Goal: Check status: Check status

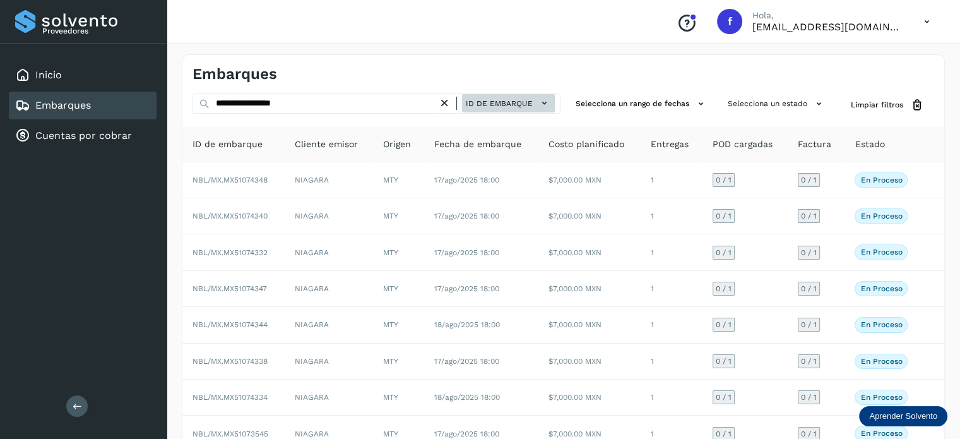
click at [482, 95] on button "ID de embarque" at bounding box center [508, 103] width 93 height 18
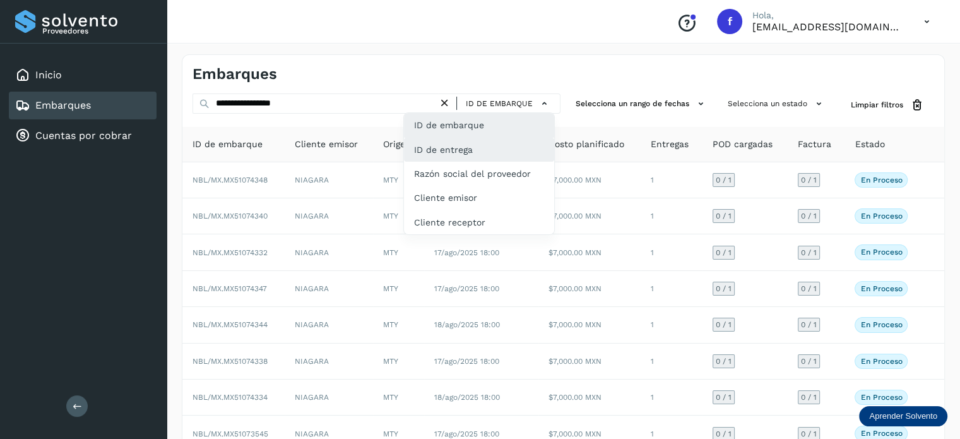
drag, startPoint x: 471, startPoint y: 151, endPoint x: 454, endPoint y: 150, distance: 16.5
click at [470, 186] on div "ID de entrega" at bounding box center [479, 198] width 150 height 24
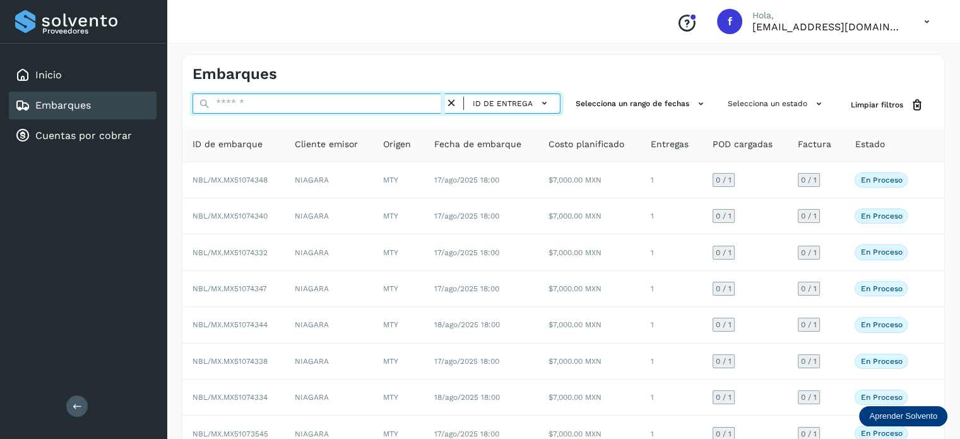
click at [273, 106] on input "text" at bounding box center [319, 103] width 252 height 20
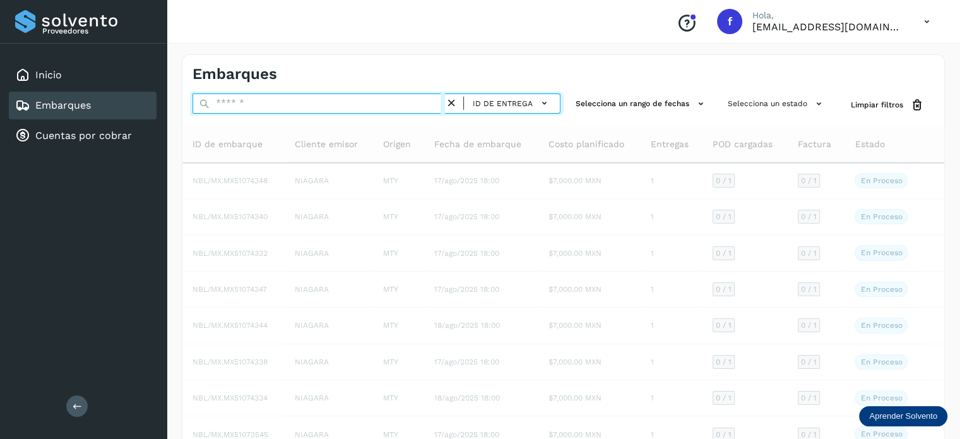
paste input "**********"
type input "**********"
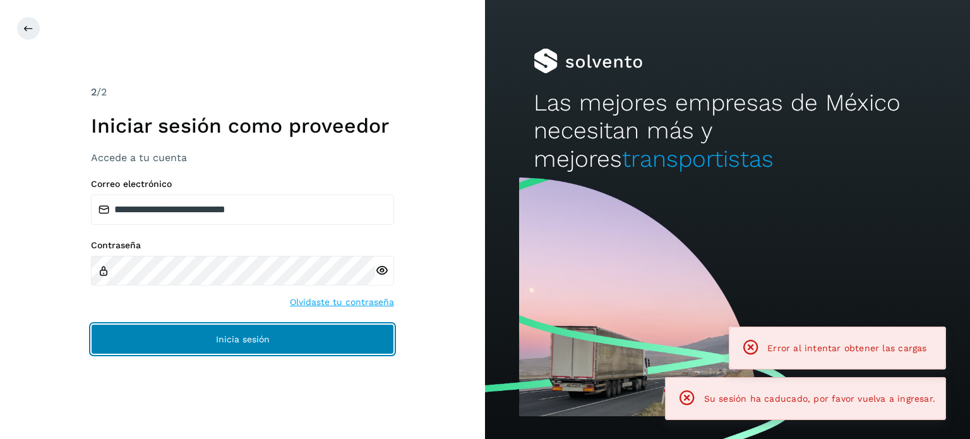
click at [261, 338] on span "Inicia sesión" at bounding box center [243, 339] width 54 height 9
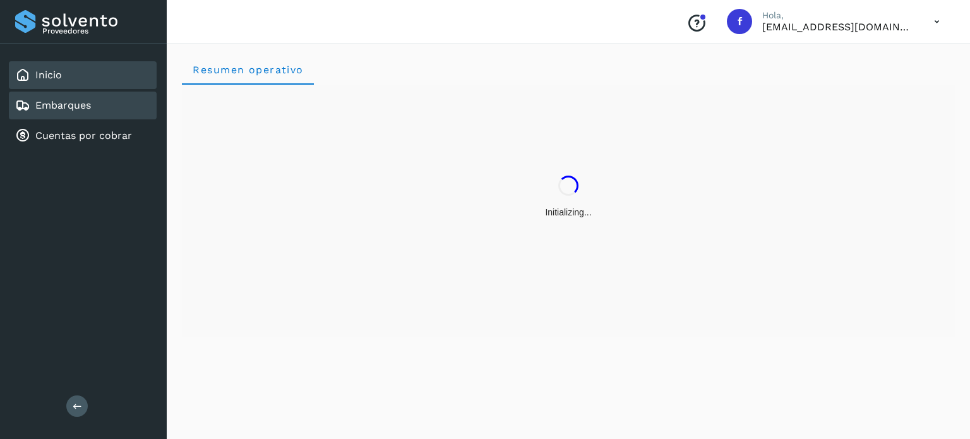
click at [71, 100] on link "Embarques" at bounding box center [63, 105] width 56 height 12
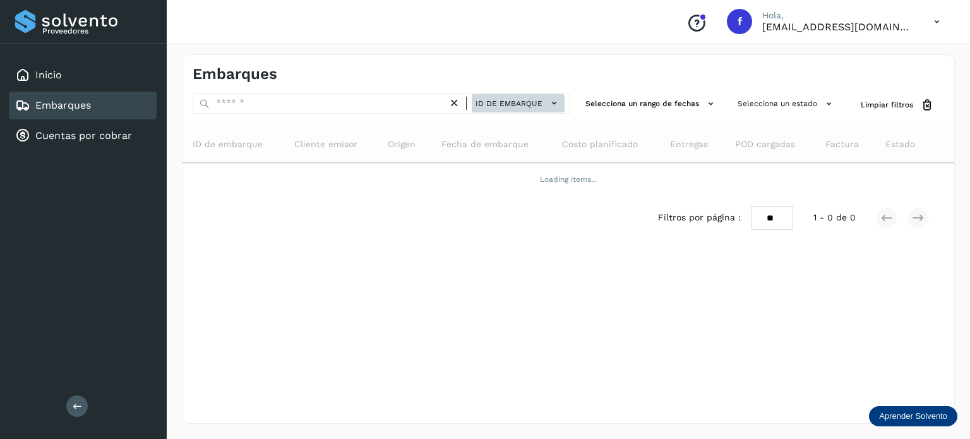
click at [511, 104] on span "ID de embarque" at bounding box center [508, 103] width 67 height 11
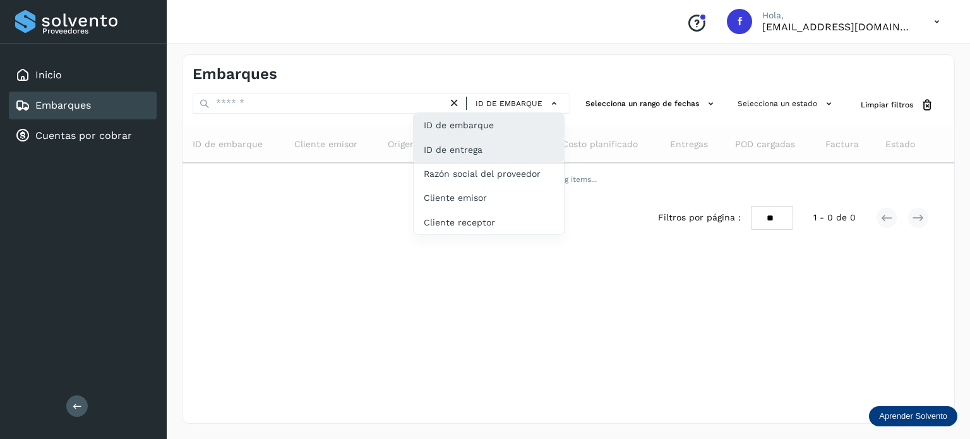
click at [457, 186] on div "ID de entrega" at bounding box center [488, 198] width 150 height 24
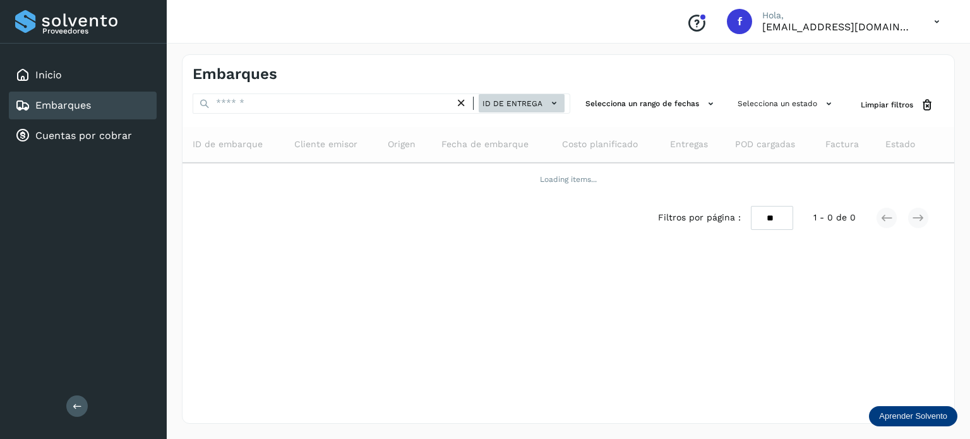
click at [520, 105] on span "ID de entrega" at bounding box center [512, 103] width 60 height 11
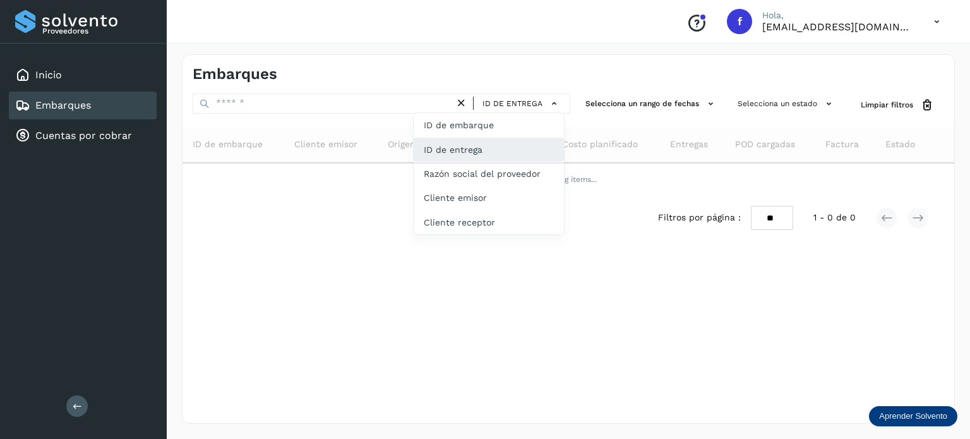
click at [462, 150] on div "ID de entrega" at bounding box center [488, 150] width 150 height 24
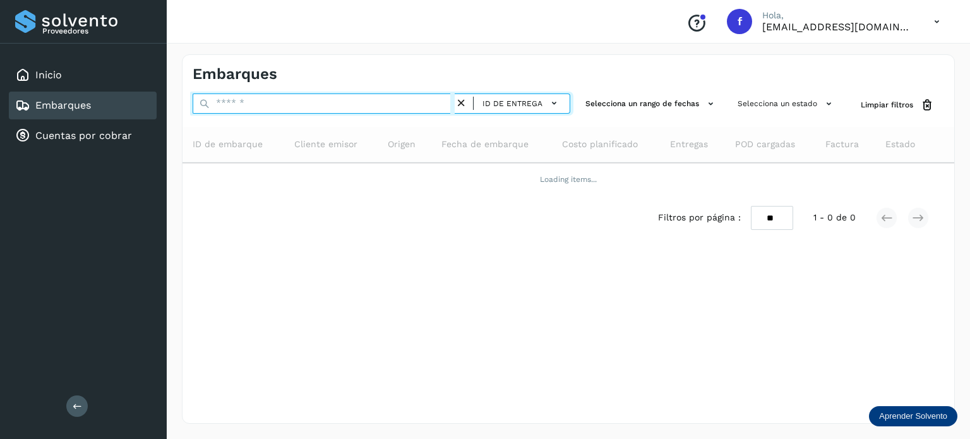
click at [258, 102] on input "text" at bounding box center [324, 103] width 262 height 20
paste input "**********"
type input "**********"
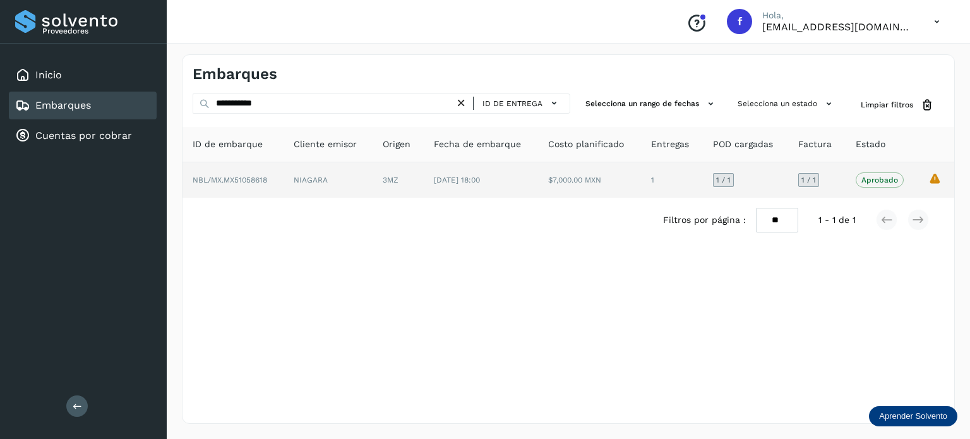
click at [935, 179] on icon "La validación de Solvento para este embarque ha sido anulada debido al cambio d…" at bounding box center [934, 178] width 13 height 13
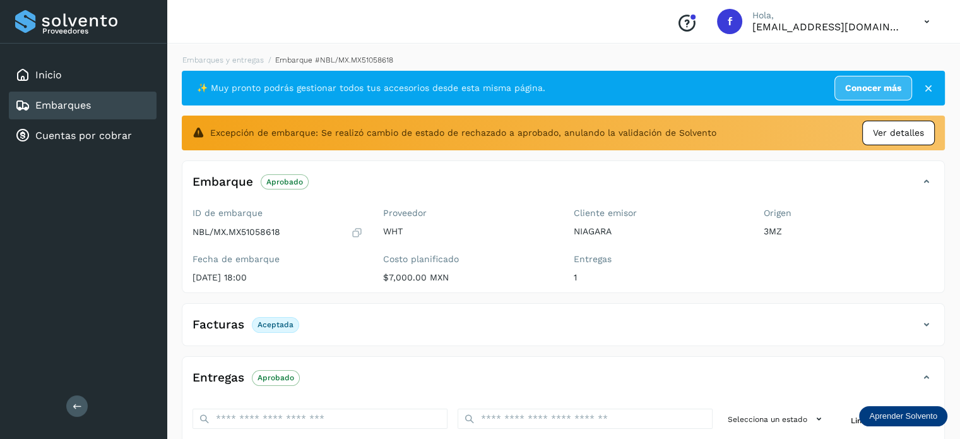
click at [899, 131] on span "Ver detalles" at bounding box center [898, 132] width 51 height 13
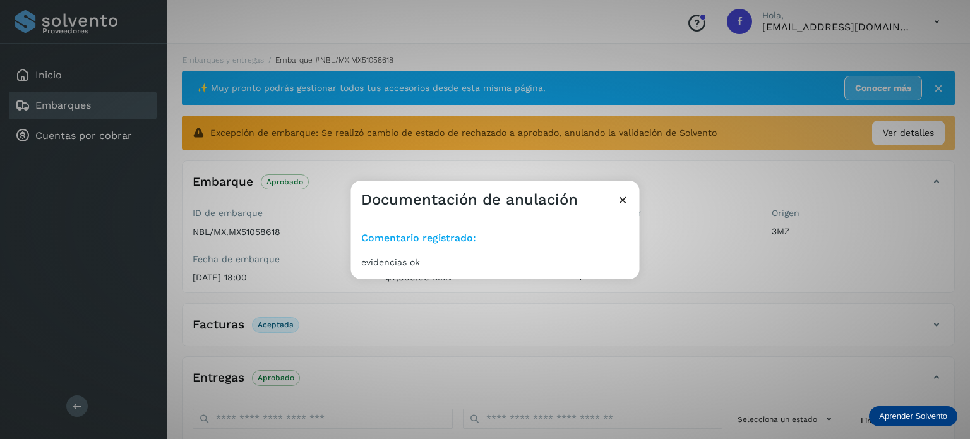
click at [625, 198] on icon at bounding box center [622, 199] width 13 height 13
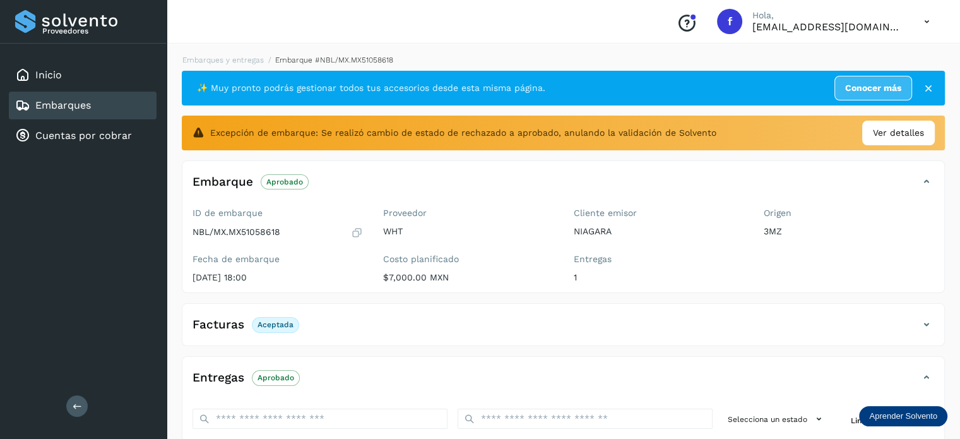
click at [264, 65] on li "Embarques y entregas" at bounding box center [328, 59] width 129 height 11
click at [222, 56] on link "Embarques y entregas" at bounding box center [222, 60] width 81 height 9
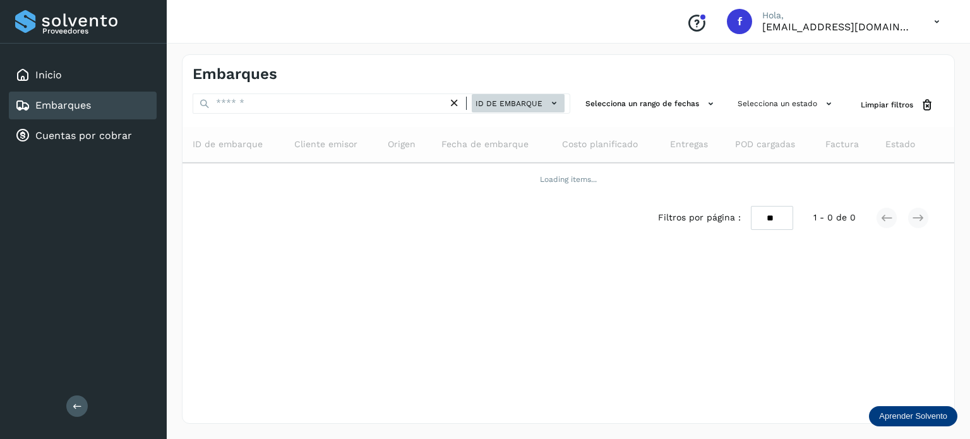
click at [544, 102] on button "ID de embarque" at bounding box center [517, 103] width 93 height 18
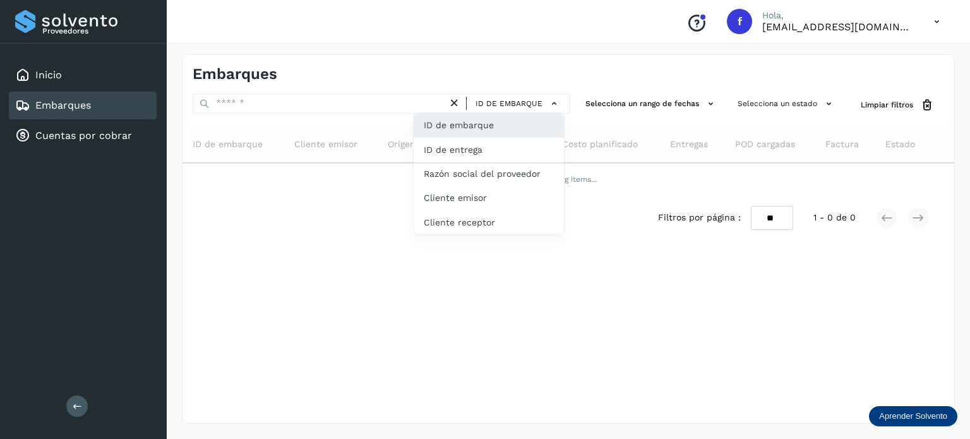
drag, startPoint x: 461, startPoint y: 151, endPoint x: 396, endPoint y: 133, distance: 67.5
click at [461, 186] on div "ID de entrega" at bounding box center [488, 198] width 150 height 24
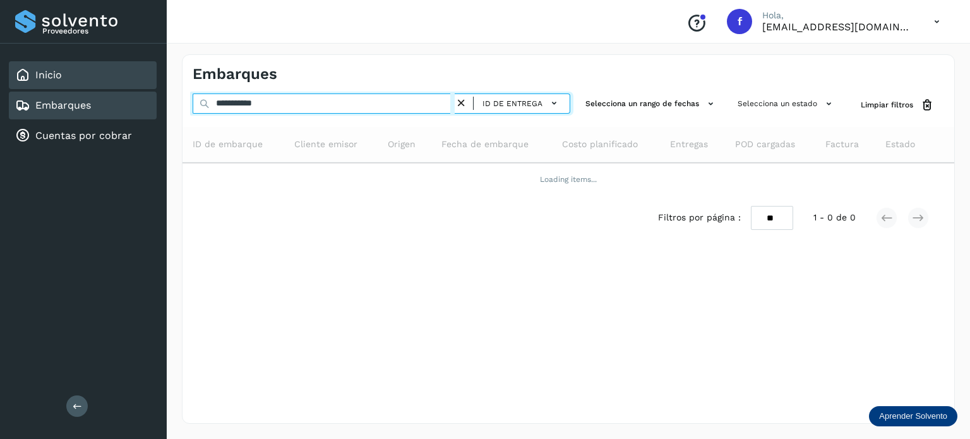
drag, startPoint x: 321, startPoint y: 104, endPoint x: 151, endPoint y: 77, distance: 171.2
click at [316, 103] on input "**********" at bounding box center [324, 103] width 262 height 20
click at [237, 99] on input "**********" at bounding box center [324, 103] width 262 height 20
paste input "text"
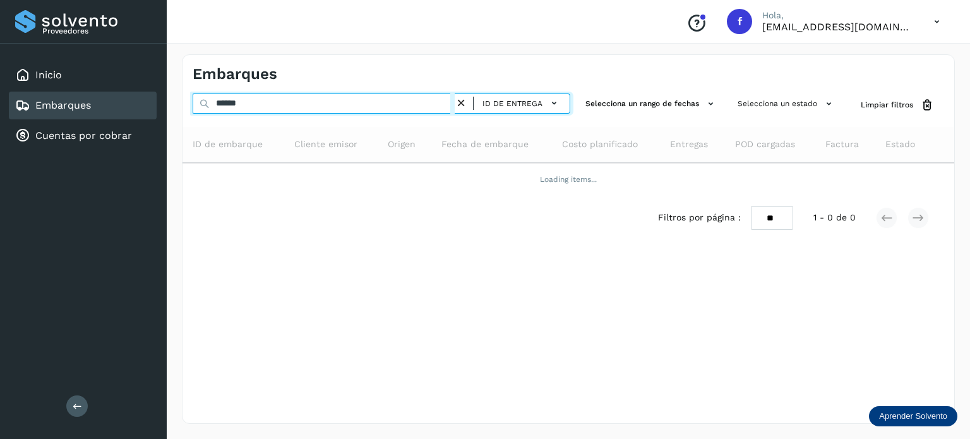
type input "******"
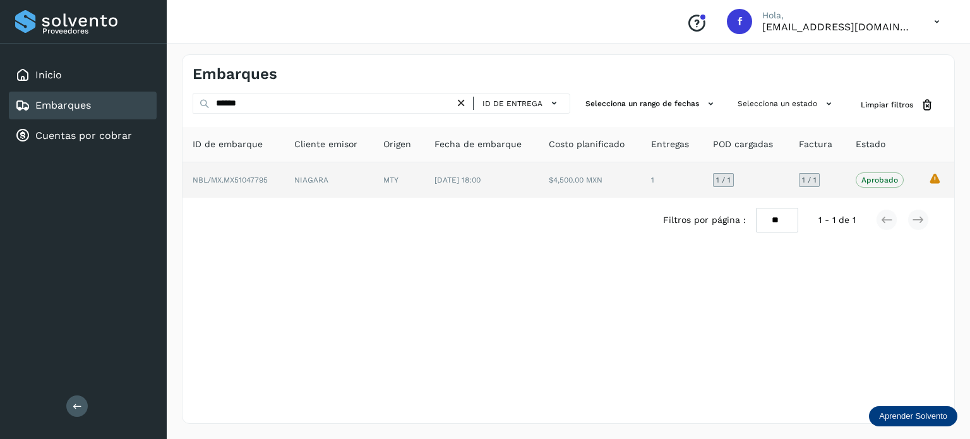
click at [247, 182] on span "NBL/MX.MX51047795" at bounding box center [230, 179] width 75 height 9
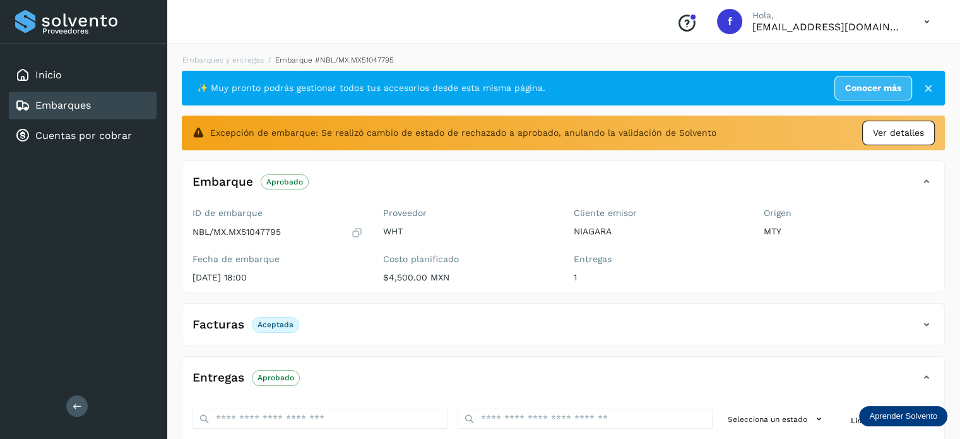
click at [901, 128] on span "Ver detalles" at bounding box center [898, 132] width 51 height 13
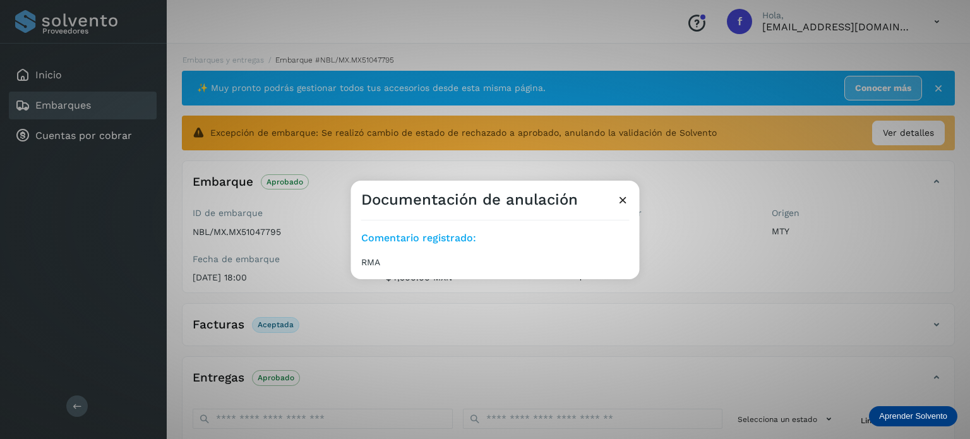
click at [437, 235] on span "Comentario registrado:" at bounding box center [495, 237] width 268 height 15
click at [620, 198] on icon at bounding box center [622, 199] width 13 height 13
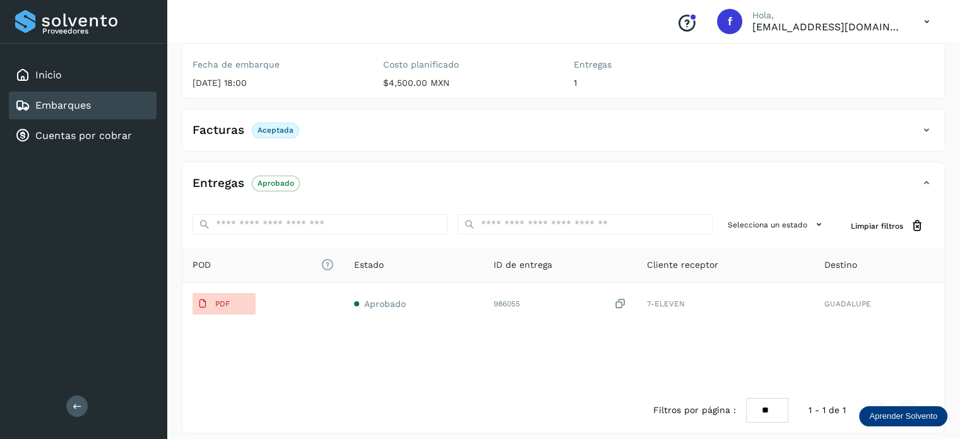
scroll to position [202, 0]
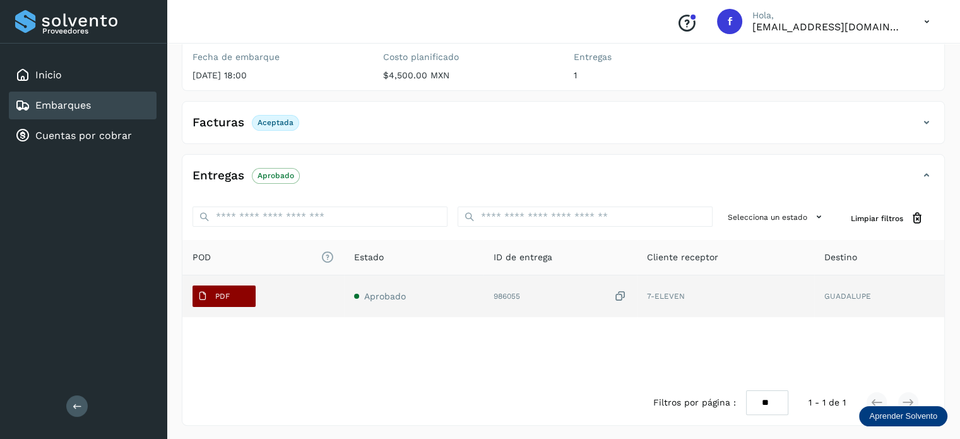
click at [235, 299] on button "PDF" at bounding box center [224, 295] width 63 height 21
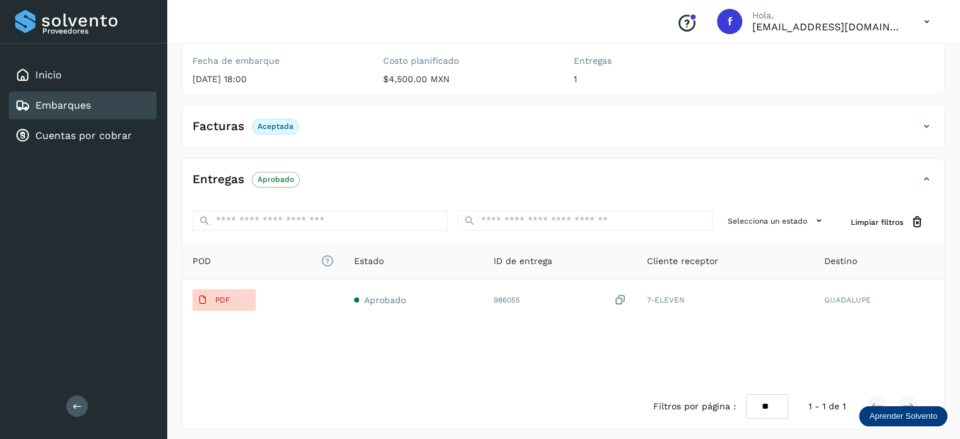
scroll to position [0, 0]
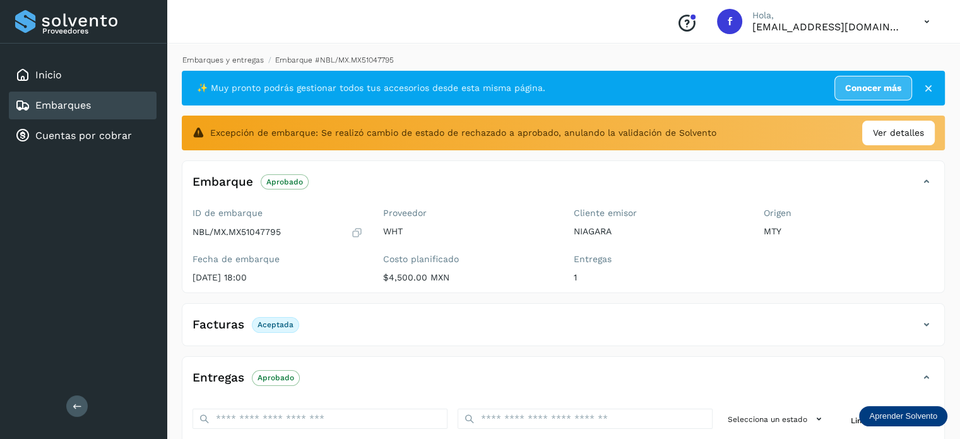
click at [230, 60] on link "Embarques y entregas" at bounding box center [222, 60] width 81 height 9
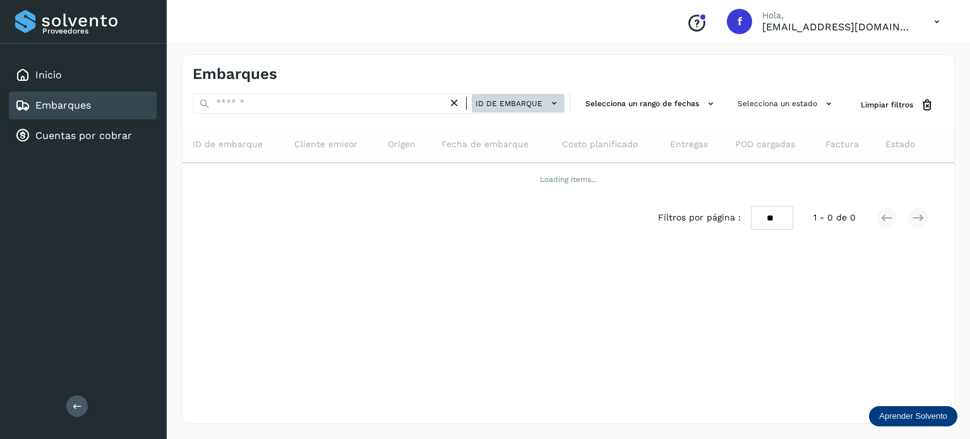
click at [510, 100] on span "ID de embarque" at bounding box center [508, 103] width 67 height 11
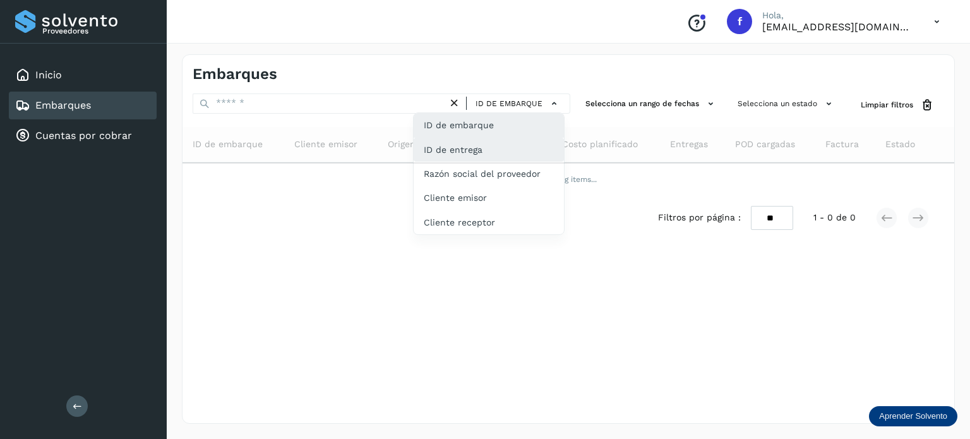
click at [465, 186] on div "ID de entrega" at bounding box center [488, 198] width 150 height 24
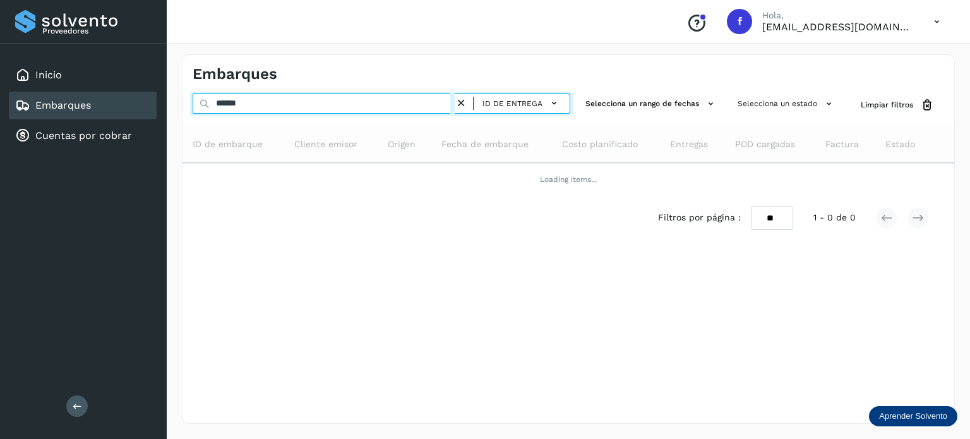
click at [58, 50] on div "Proveedores Inicio Embarques Cuentas por cobrar Salir Conoce nuestros beneficio…" at bounding box center [485, 219] width 970 height 439
paste input "****"
type input "**********"
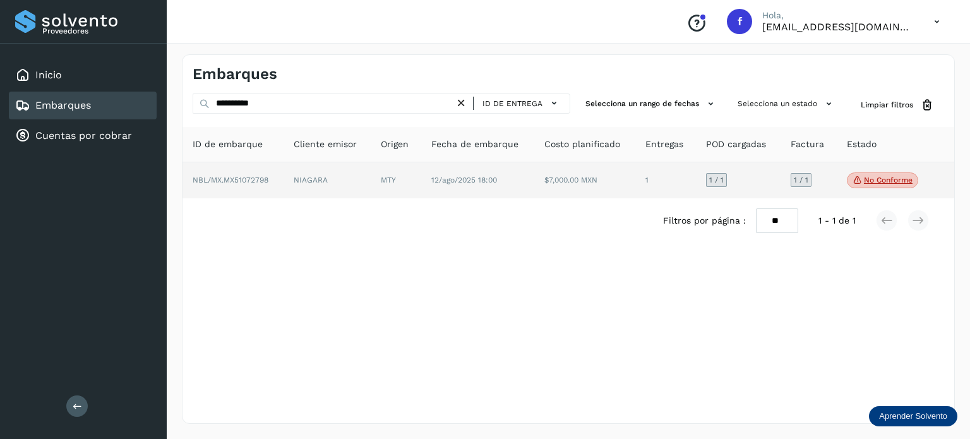
click at [876, 177] on p "No conforme" at bounding box center [887, 179] width 49 height 9
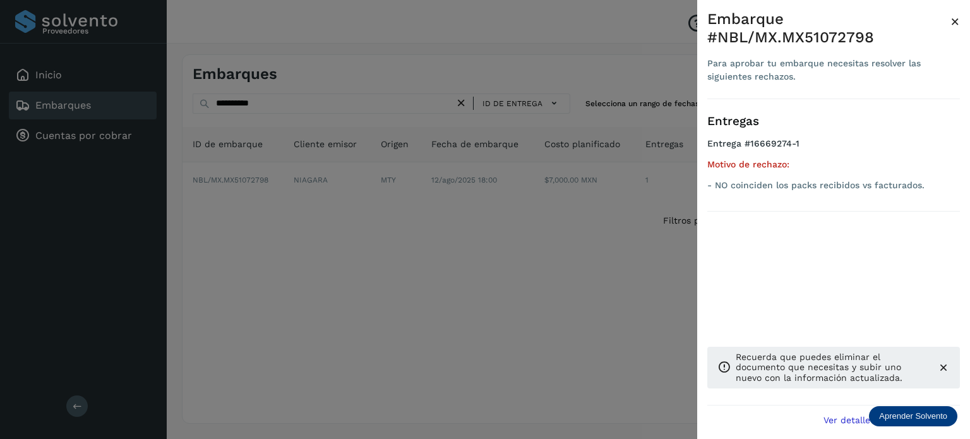
click at [954, 18] on span "×" at bounding box center [954, 22] width 9 height 18
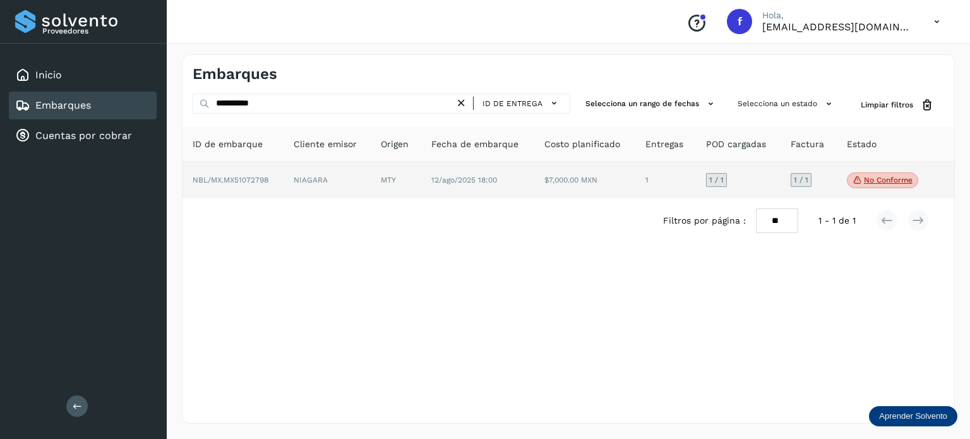
click at [250, 181] on span "NBL/MX.MX51072798" at bounding box center [231, 179] width 76 height 9
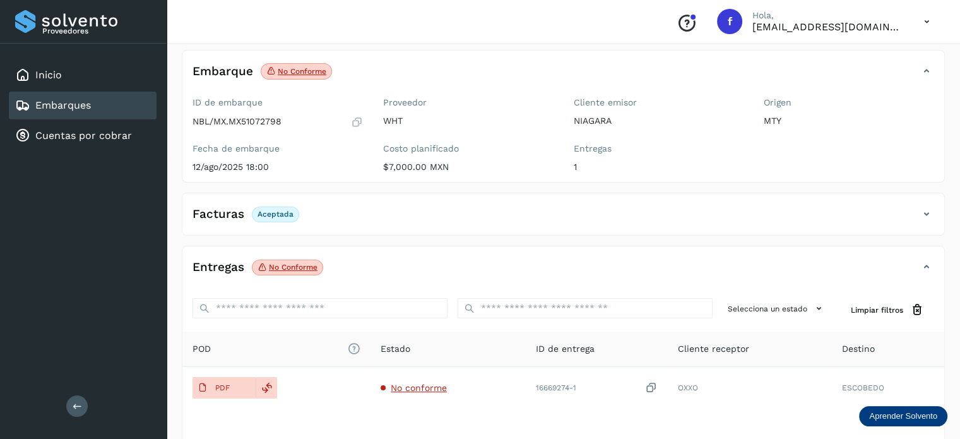
scroll to position [158, 0]
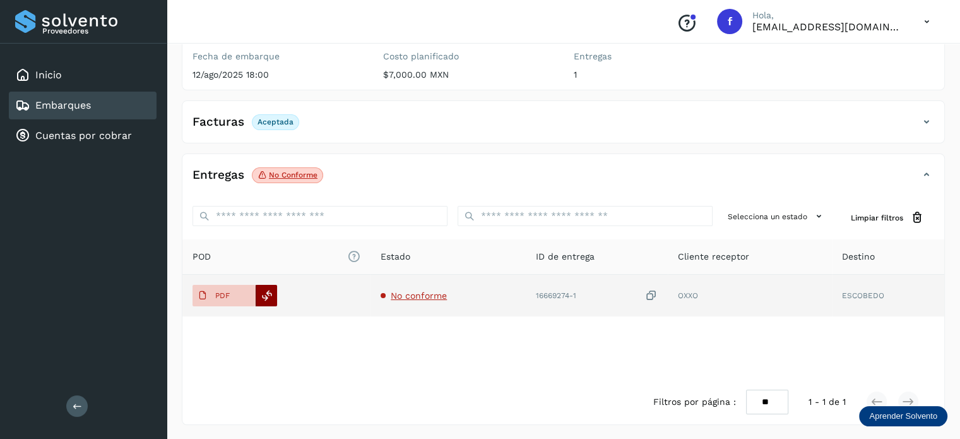
click at [267, 291] on icon at bounding box center [266, 295] width 11 height 11
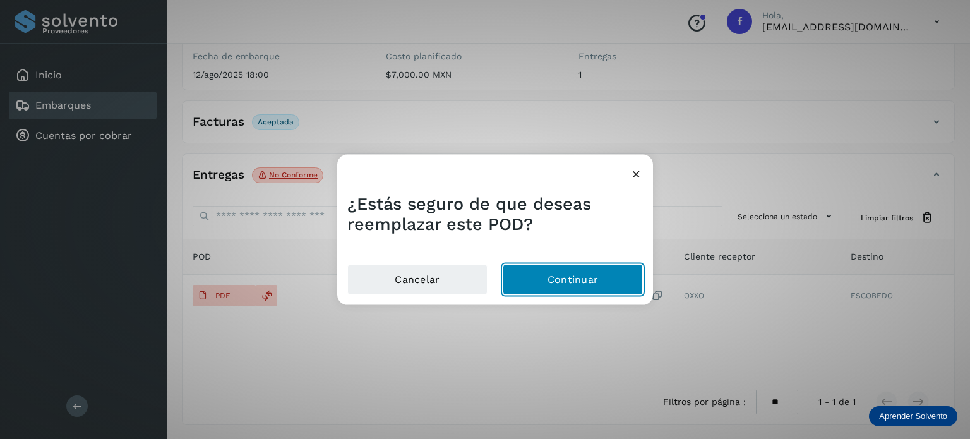
click at [566, 286] on button "Continuar" at bounding box center [572, 279] width 140 height 30
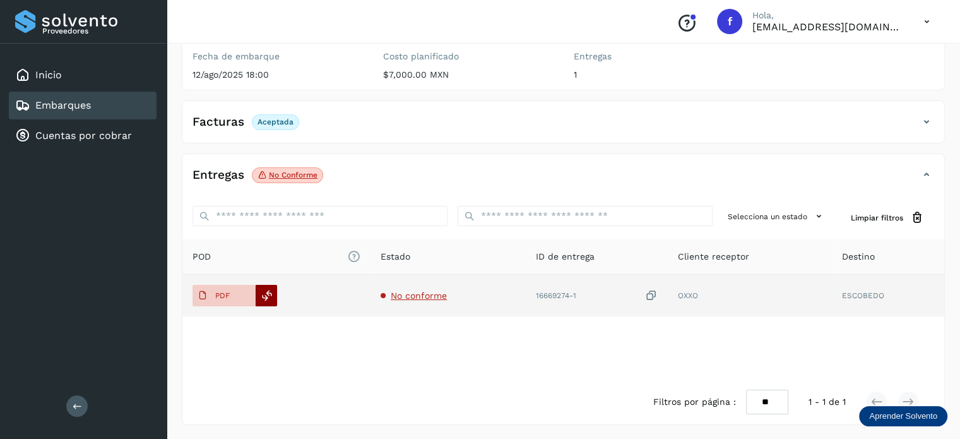
click at [267, 290] on icon at bounding box center [266, 295] width 11 height 11
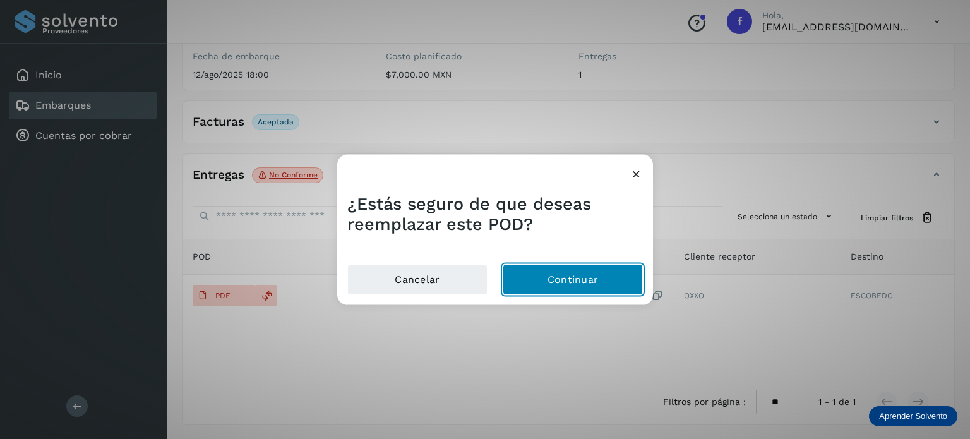
click at [567, 285] on button "Continuar" at bounding box center [572, 279] width 140 height 30
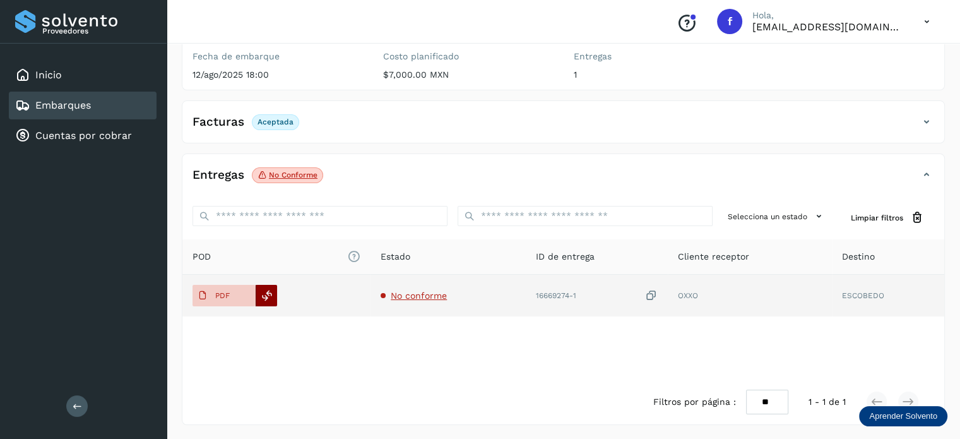
click at [273, 291] on div at bounding box center [266, 295] width 21 height 21
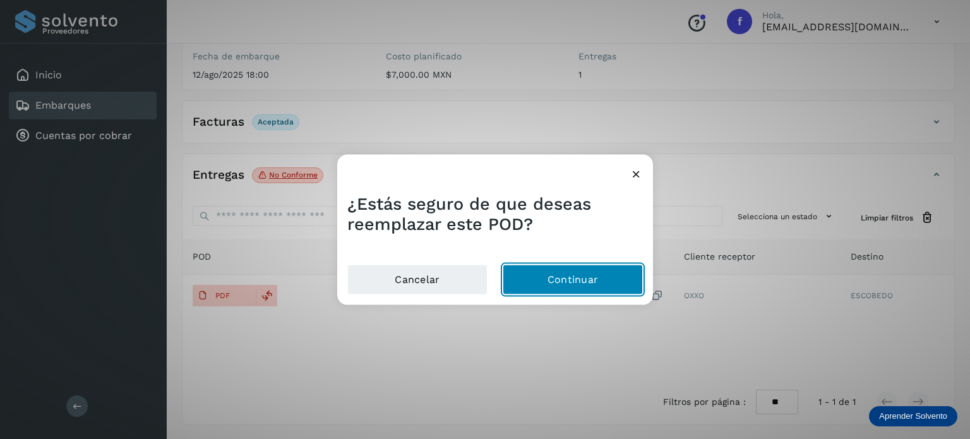
click at [540, 280] on button "Continuar" at bounding box center [572, 279] width 140 height 30
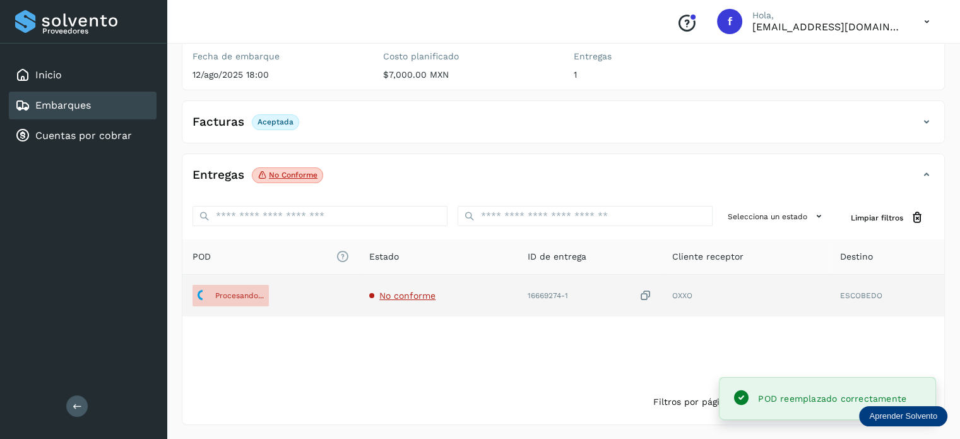
click at [393, 294] on span "No conforme" at bounding box center [407, 295] width 56 height 10
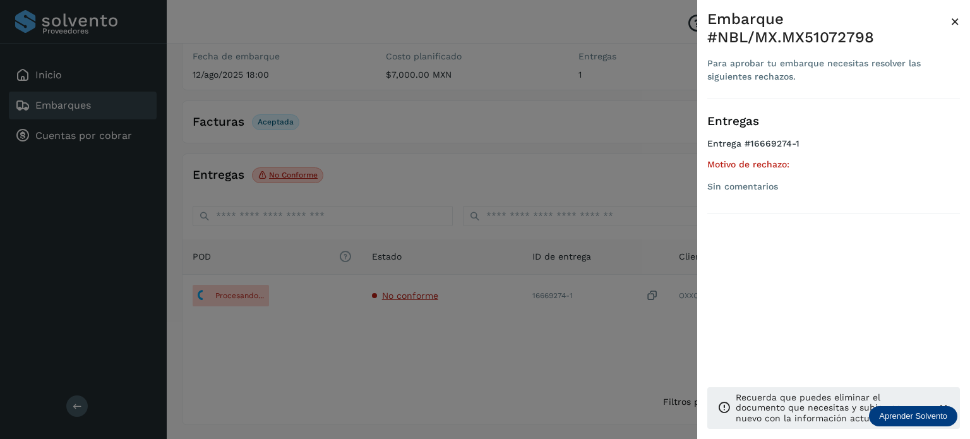
click at [955, 25] on span "×" at bounding box center [954, 22] width 9 height 18
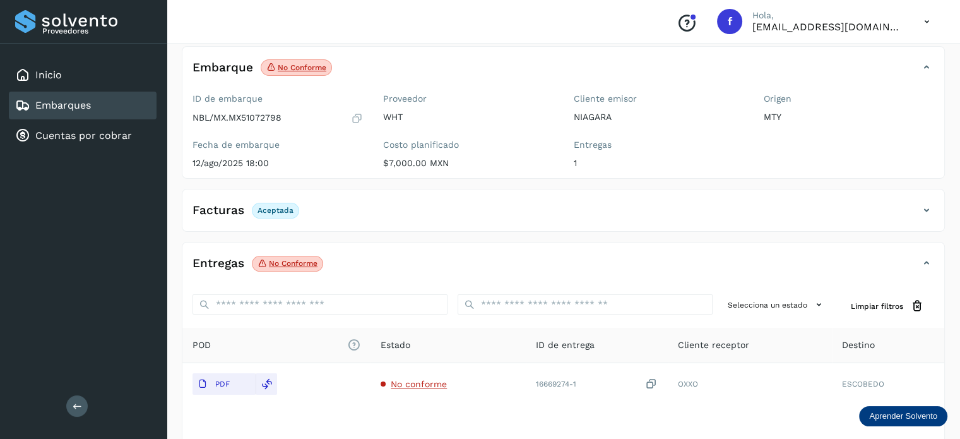
scroll to position [0, 0]
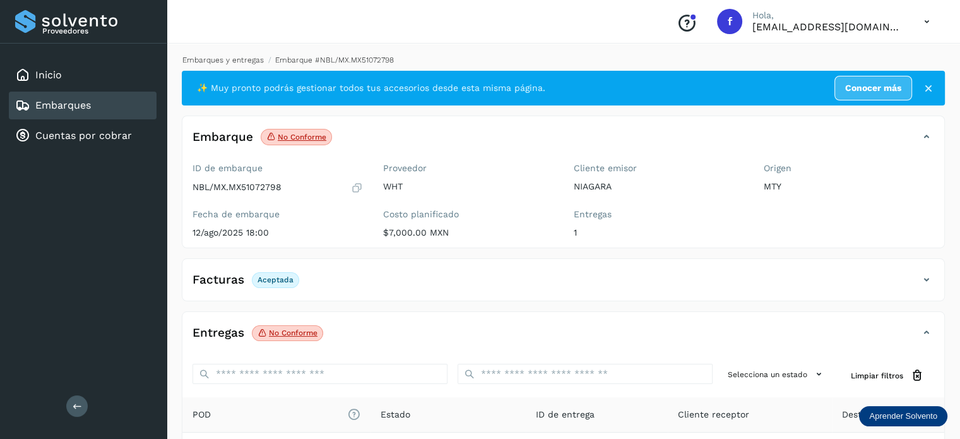
click at [239, 59] on link "Embarques y entregas" at bounding box center [222, 60] width 81 height 9
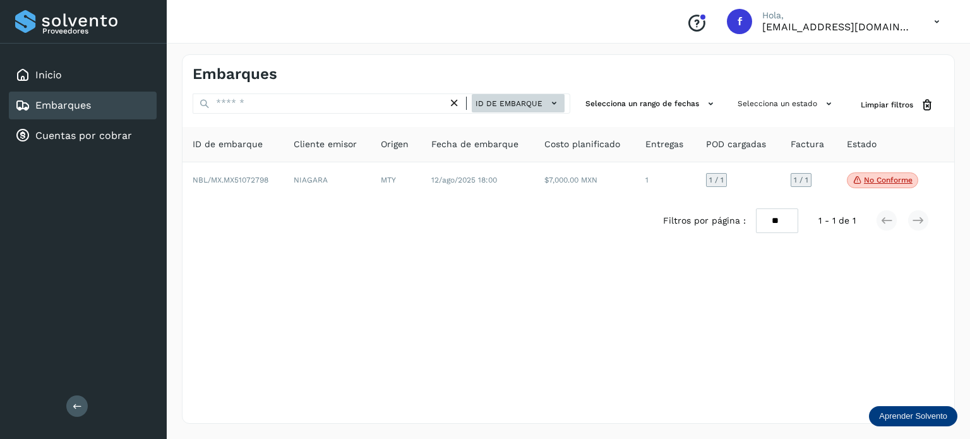
click at [506, 100] on span "ID de embarque" at bounding box center [508, 103] width 67 height 11
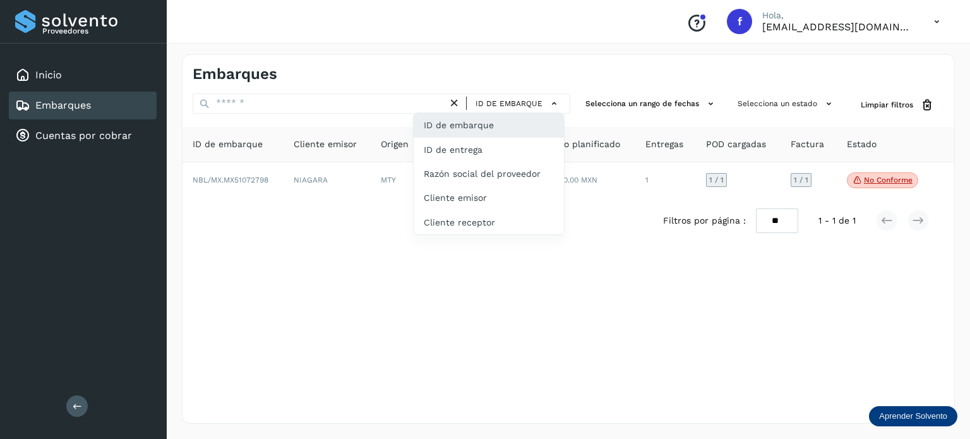
drag, startPoint x: 459, startPoint y: 150, endPoint x: 401, endPoint y: 138, distance: 58.7
click at [459, 186] on div "ID de entrega" at bounding box center [488, 198] width 150 height 24
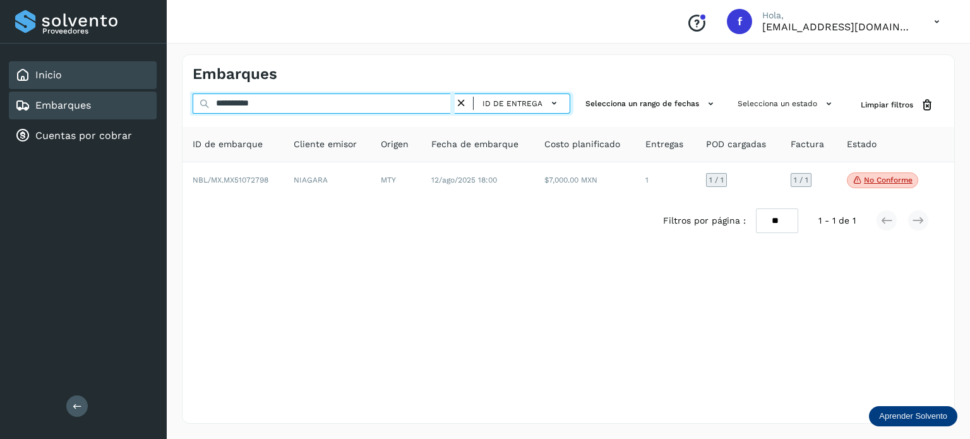
drag, startPoint x: 241, startPoint y: 98, endPoint x: 125, endPoint y: 83, distance: 117.1
click at [121, 79] on div "**********" at bounding box center [485, 219] width 970 height 439
paste input "text"
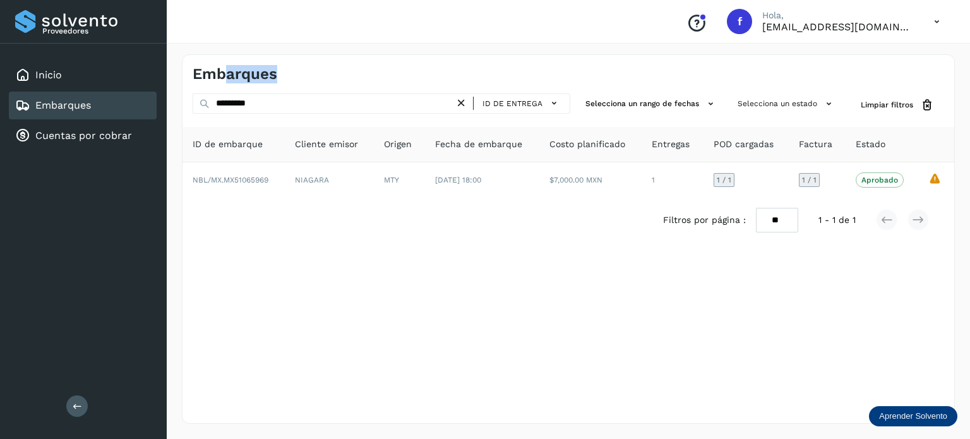
drag, startPoint x: 270, startPoint y: 88, endPoint x: 102, endPoint y: 45, distance: 173.3
click at [106, 45] on div "Proveedores Inicio Embarques Cuentas por cobrar Salir Conoce nuestros beneficio…" at bounding box center [485, 219] width 970 height 439
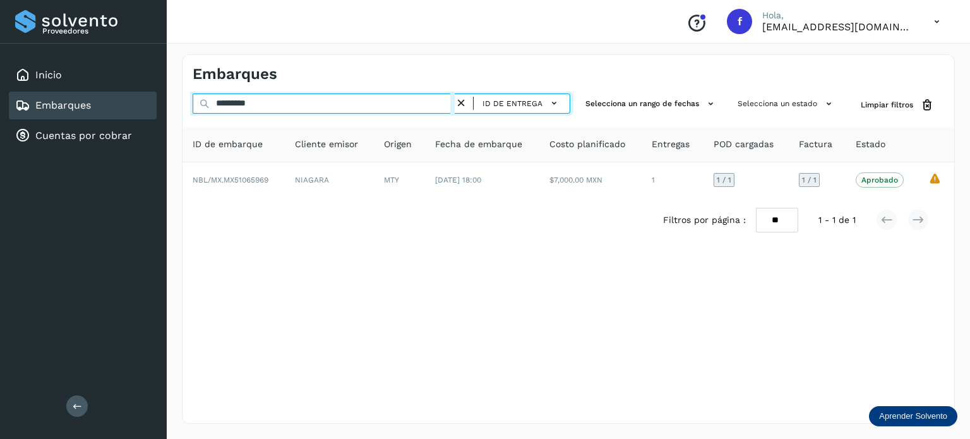
drag, startPoint x: 189, startPoint y: 78, endPoint x: 162, endPoint y: 85, distance: 28.2
click at [129, 61] on div "Proveedores Inicio Embarques Cuentas por cobrar Salir Conoce nuestros beneficio…" at bounding box center [485, 219] width 970 height 439
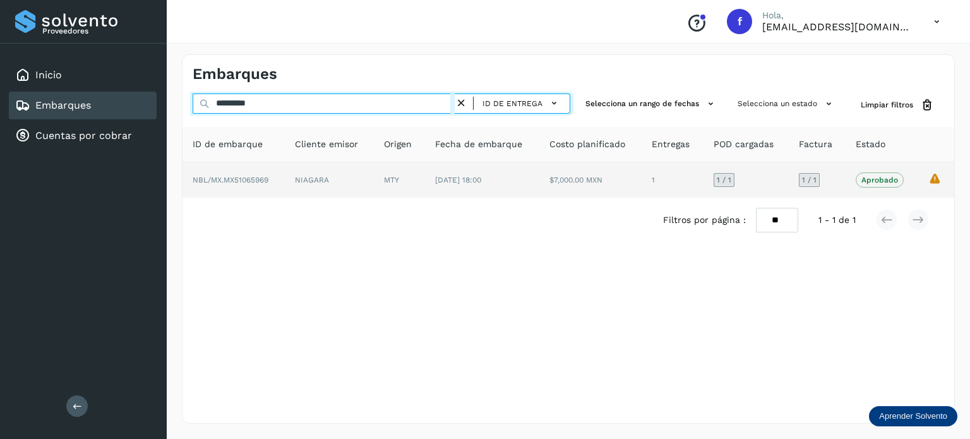
paste input "text"
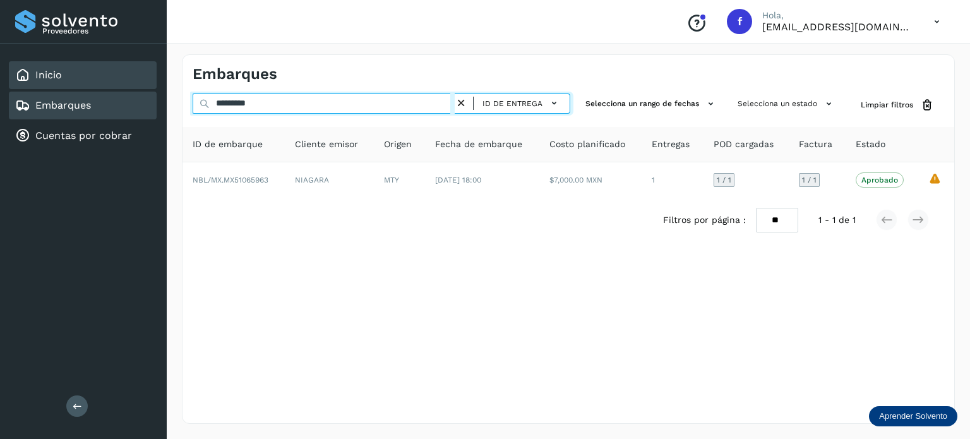
drag, startPoint x: 327, startPoint y: 100, endPoint x: 35, endPoint y: 68, distance: 294.1
click at [60, 68] on div "Proveedores Inicio Embarques Cuentas por cobrar Salir Conoce nuestros beneficio…" at bounding box center [485, 219] width 970 height 439
paste input "text"
drag, startPoint x: 250, startPoint y: 105, endPoint x: 138, endPoint y: 111, distance: 112.5
click at [139, 110] on div "Proveedores Inicio Embarques Cuentas por cobrar Salir Conoce nuestros beneficio…" at bounding box center [485, 219] width 970 height 439
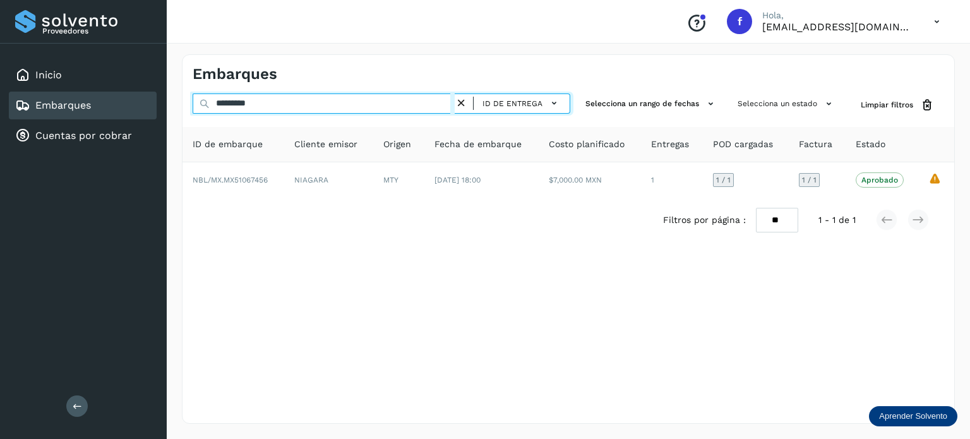
paste input "text"
drag, startPoint x: 293, startPoint y: 108, endPoint x: 125, endPoint y: 133, distance: 169.8
click at [105, 93] on div "Proveedores Inicio Embarques Cuentas por cobrar Salir Conoce nuestros beneficio…" at bounding box center [485, 219] width 970 height 439
paste input "text"
drag, startPoint x: 202, startPoint y: 92, endPoint x: 118, endPoint y: 66, distance: 87.8
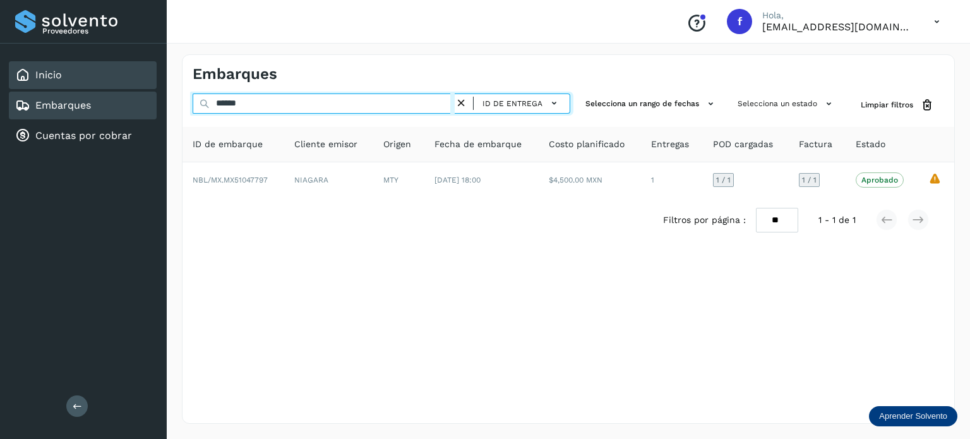
click at [167, 80] on div "Embarques ****** ID de entrega Selecciona un rango de fechas Selecciona un esta…" at bounding box center [568, 239] width 803 height 400
paste input "*****"
drag, startPoint x: 178, startPoint y: 97, endPoint x: 151, endPoint y: 102, distance: 27.0
click at [151, 102] on div "**********" at bounding box center [485, 219] width 970 height 439
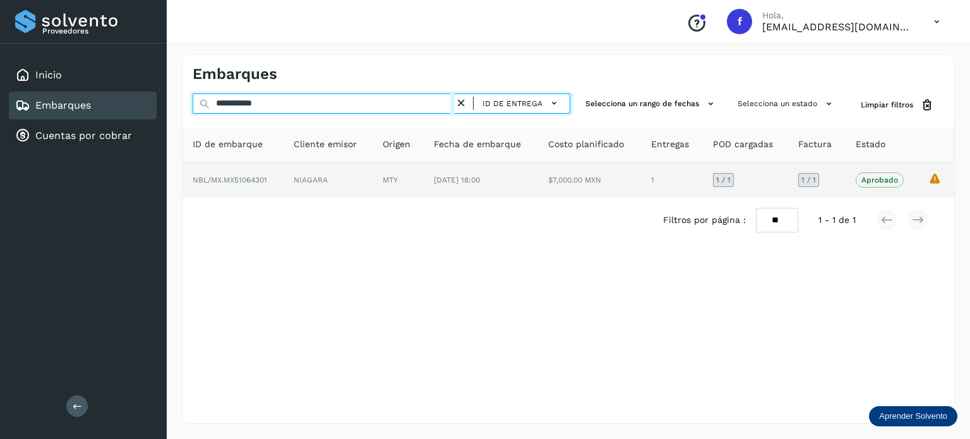
paste input "text"
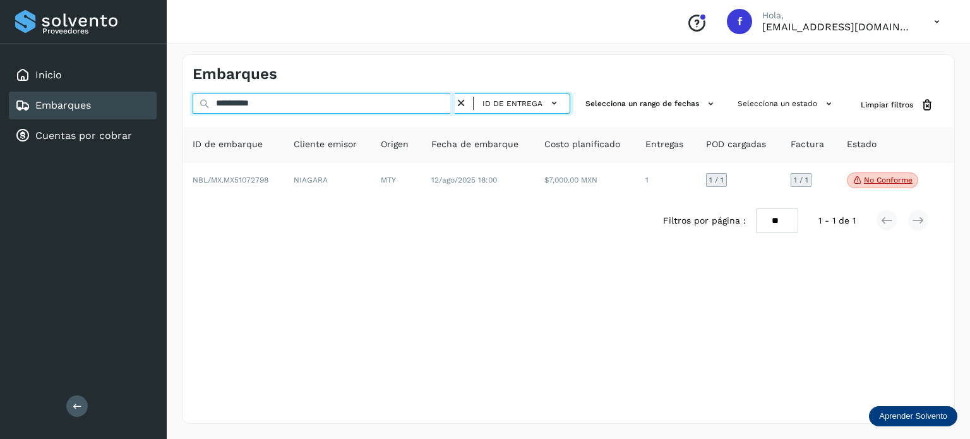
drag, startPoint x: 307, startPoint y: 105, endPoint x: 189, endPoint y: 103, distance: 118.1
click at [189, 103] on div "**********" at bounding box center [567, 104] width 771 height 23
paste input "*"
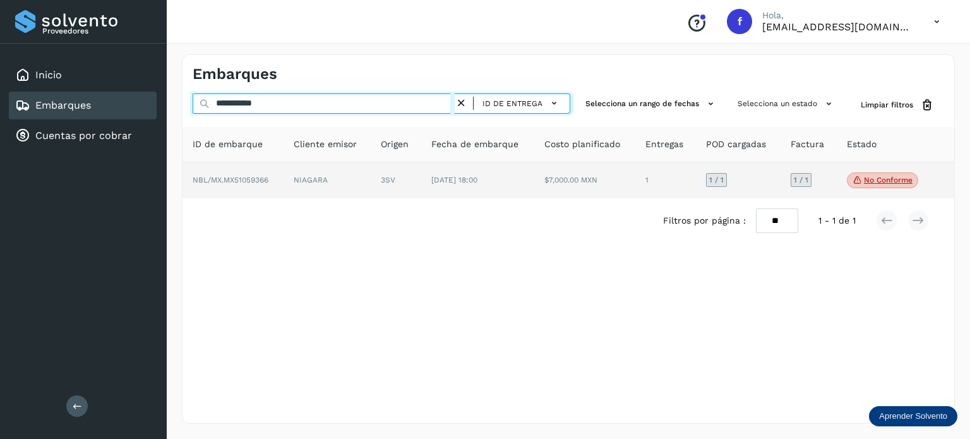
type input "**********"
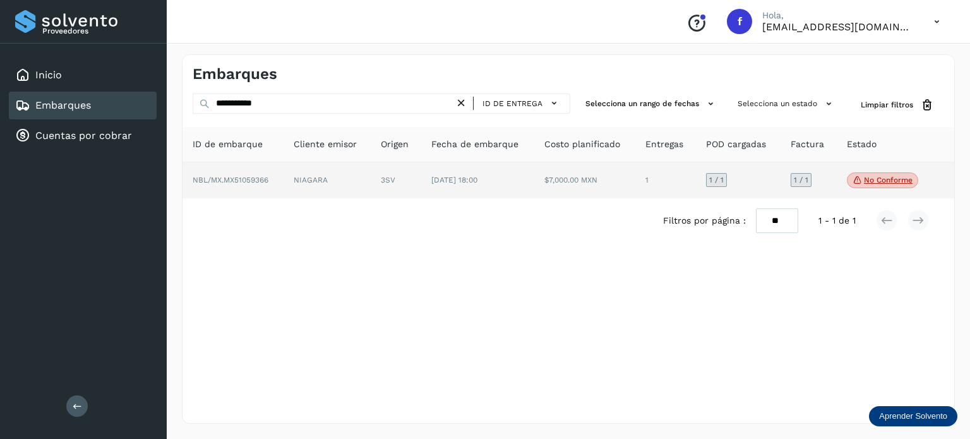
click at [249, 179] on span "NBL/MX.MX51059366" at bounding box center [231, 179] width 76 height 9
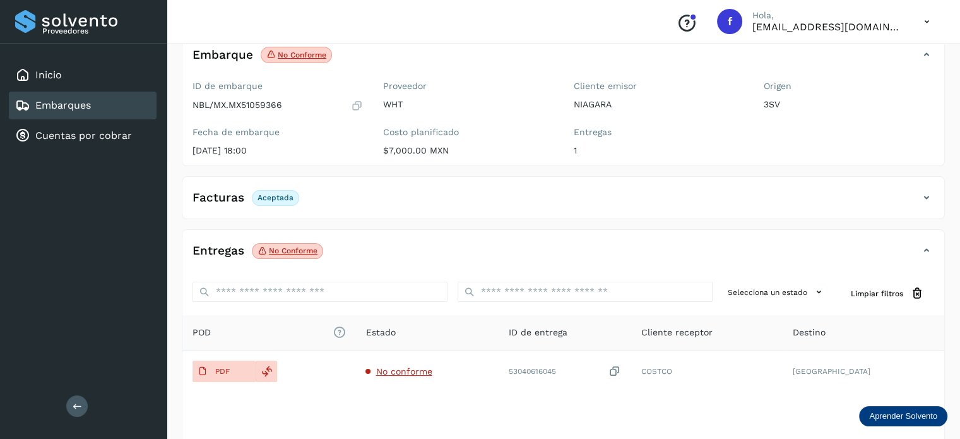
scroll to position [158, 0]
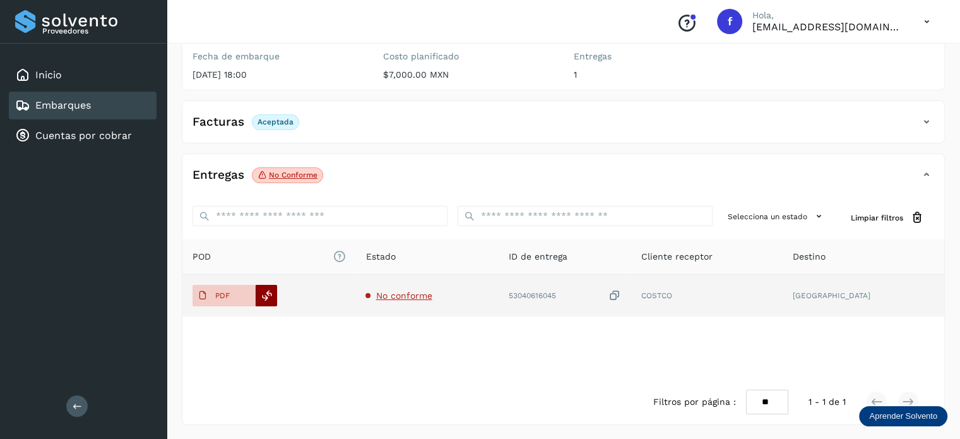
click at [270, 293] on icon at bounding box center [266, 295] width 11 height 11
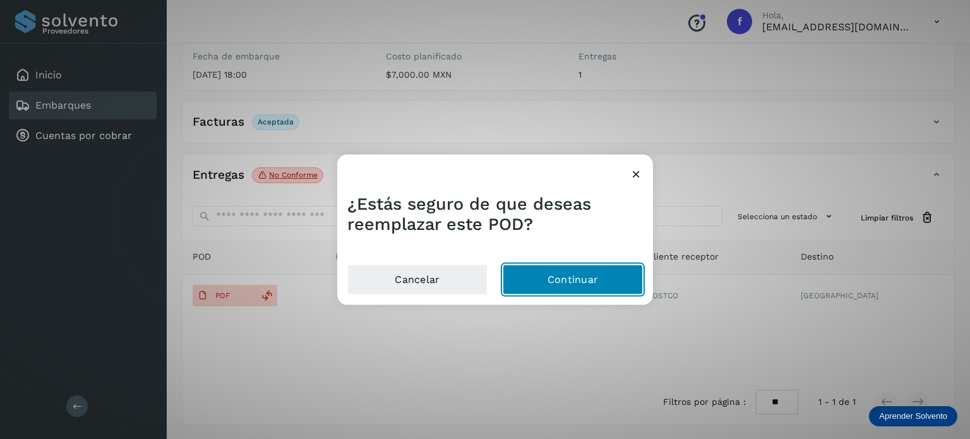
click at [560, 280] on button "Continuar" at bounding box center [572, 279] width 140 height 30
